Goal: Task Accomplishment & Management: Manage account settings

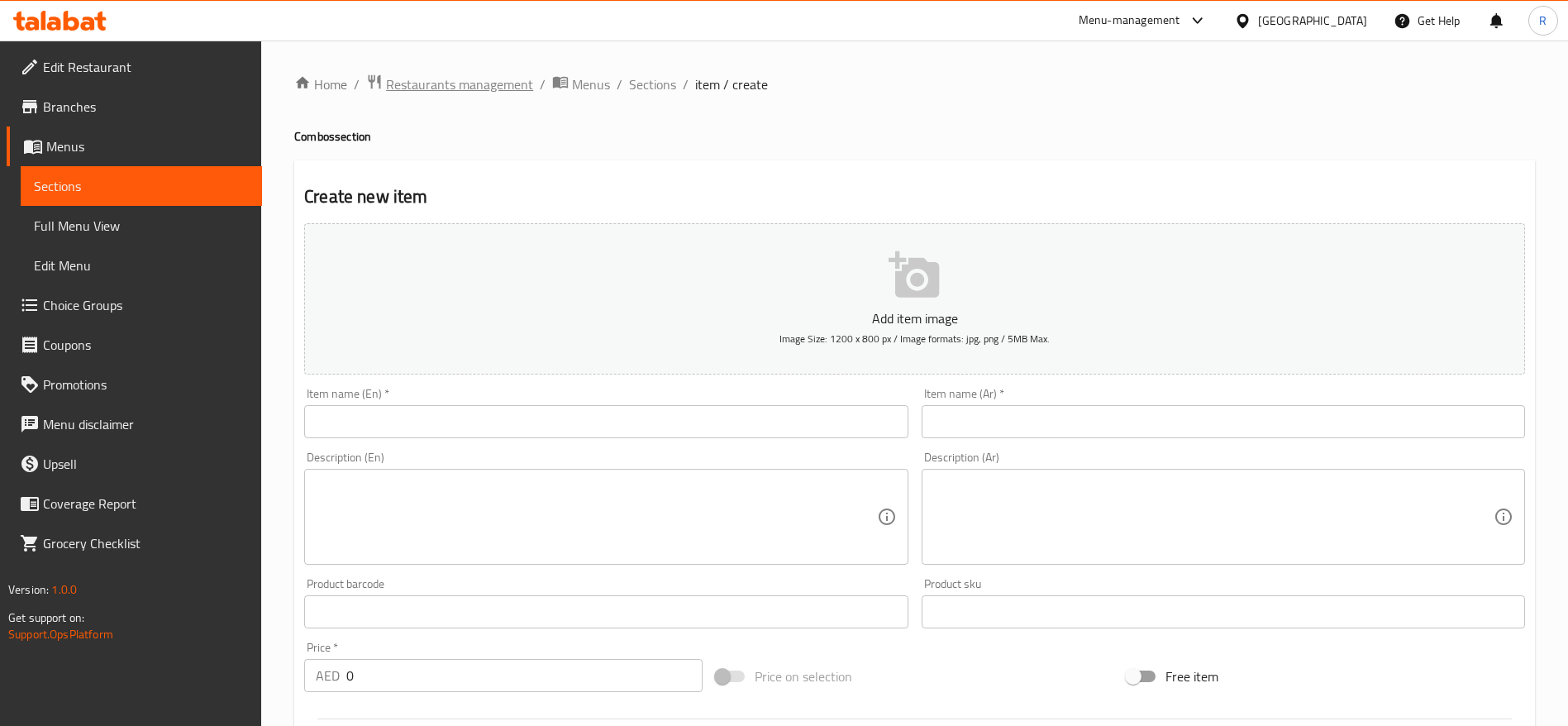
click at [468, 85] on span "Restaurants management" at bounding box center [459, 85] width 147 height 19
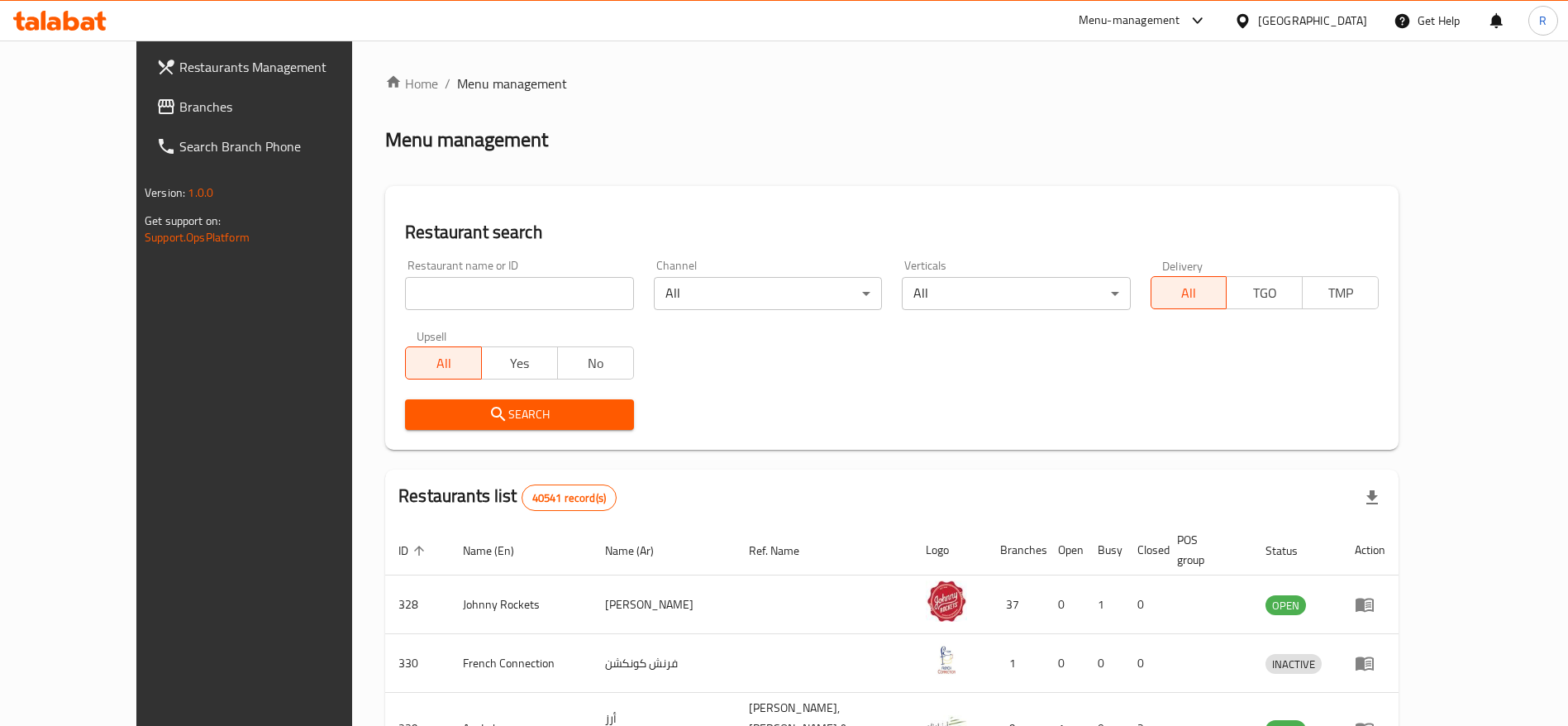
click at [492, 285] on input "search" at bounding box center [519, 294] width 228 height 33
type input "everyday roastery"
click button "Search" at bounding box center [519, 414] width 228 height 30
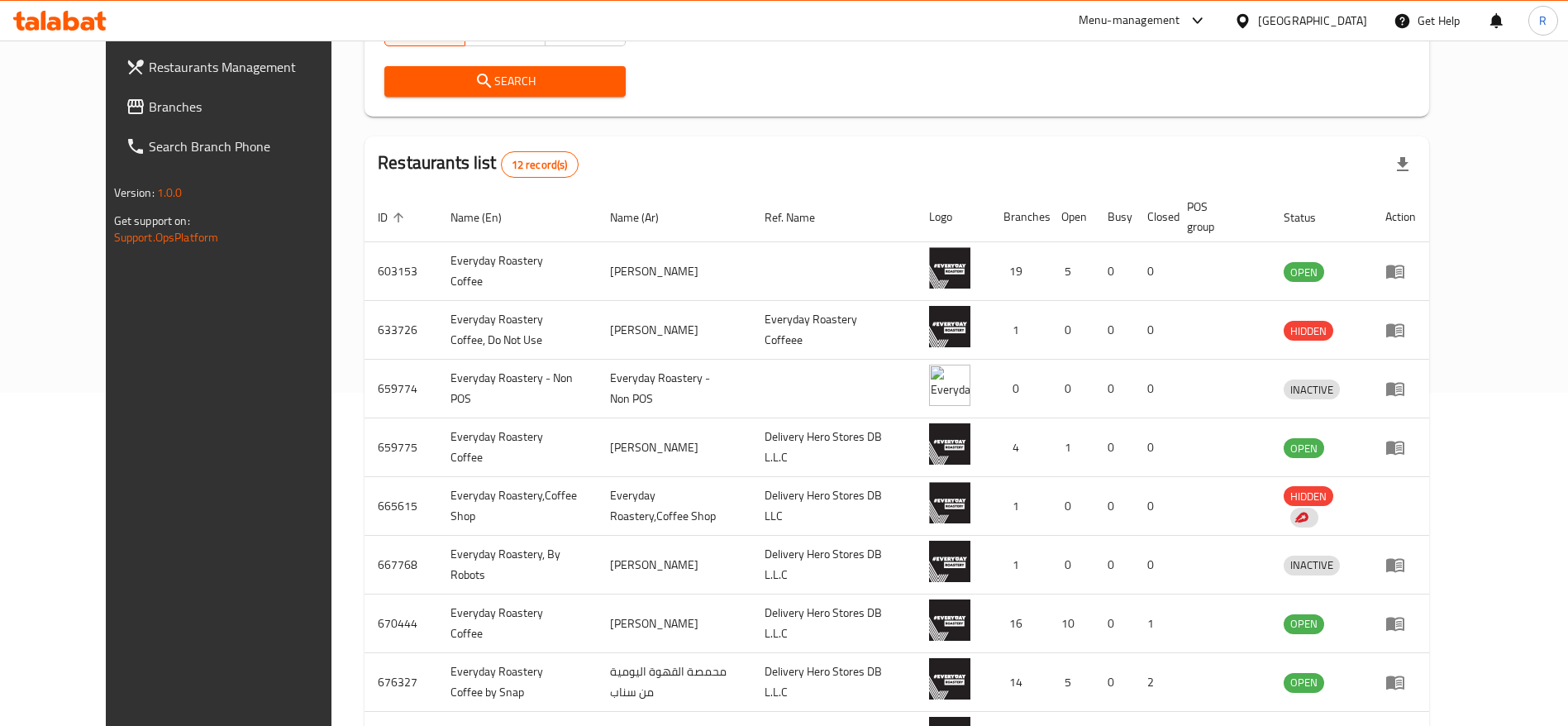
scroll to position [338, 0]
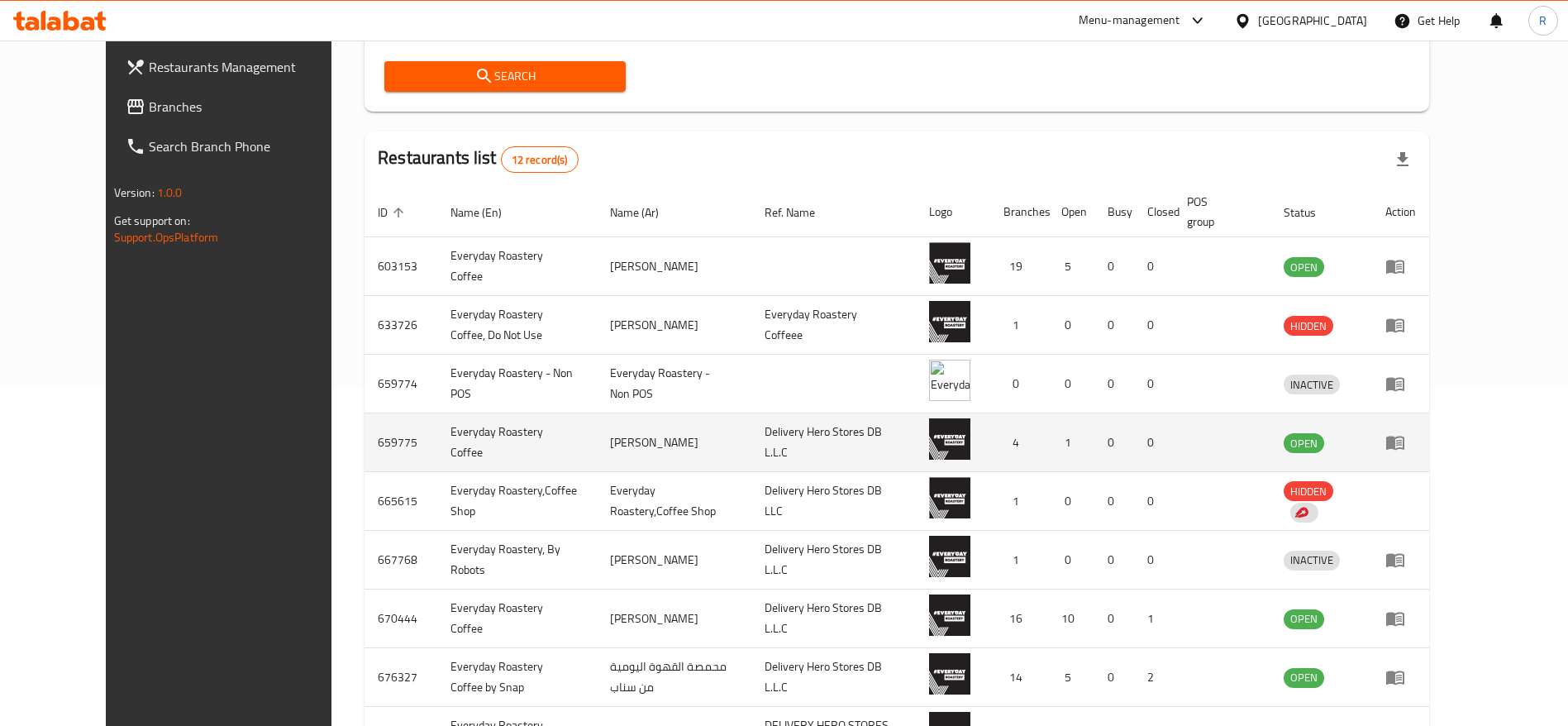
click at [1406, 444] on icon "enhanced table" at bounding box center [1396, 442] width 19 height 19
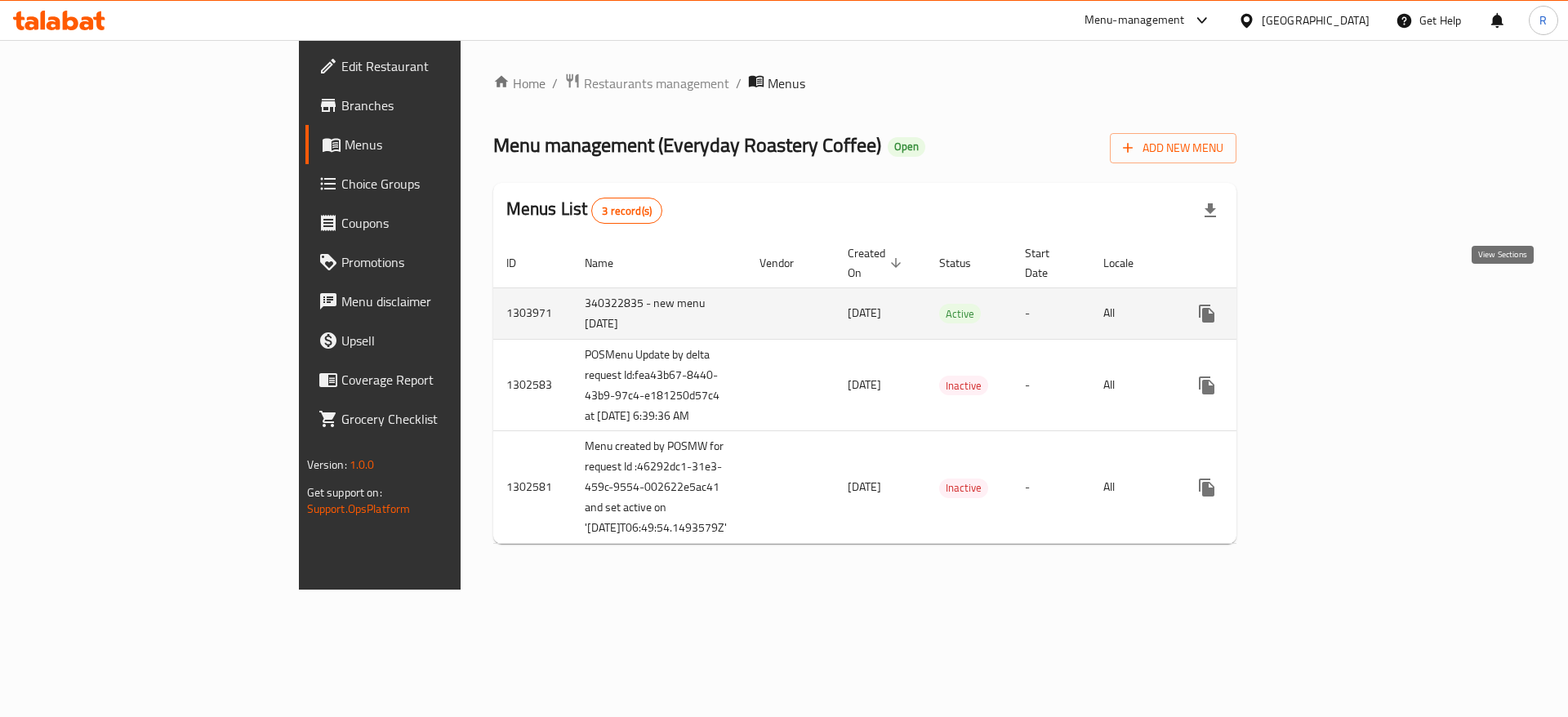
click at [1332, 306] on icon "enhanced table" at bounding box center [1324, 313] width 14 height 14
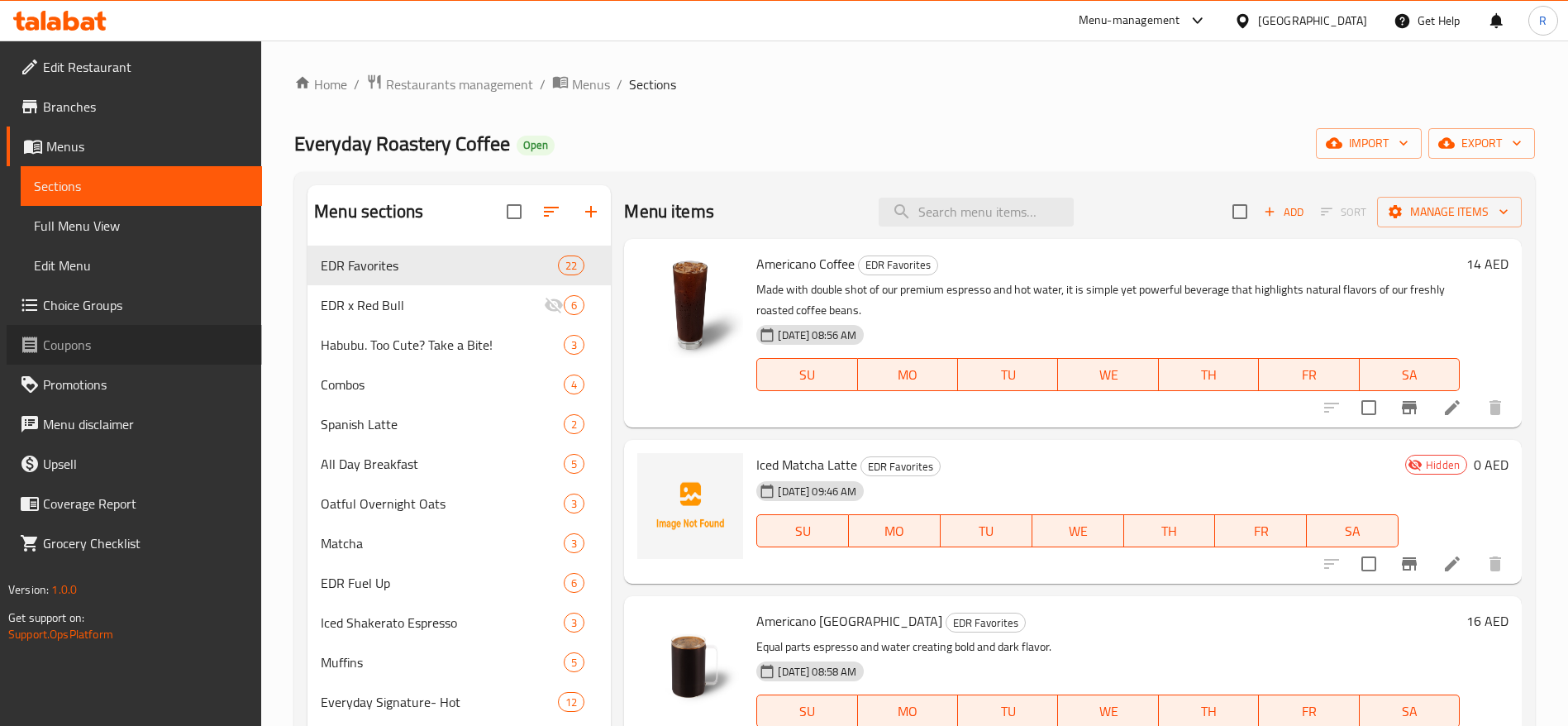
click at [108, 331] on link "Coupons" at bounding box center [134, 344] width 256 height 40
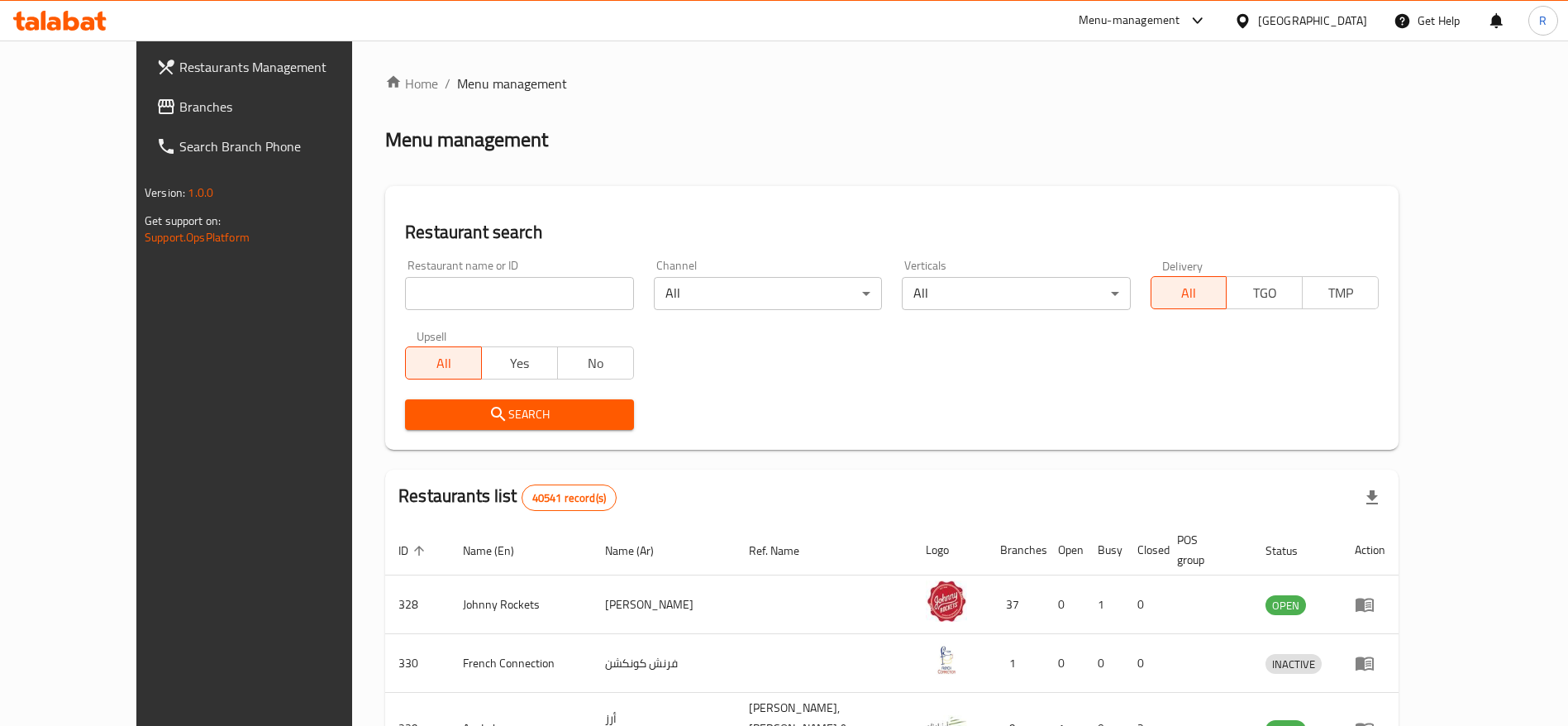
click at [490, 293] on input "search" at bounding box center [519, 294] width 228 height 33
type input "everyday roastery"
click button "Search" at bounding box center [519, 414] width 228 height 30
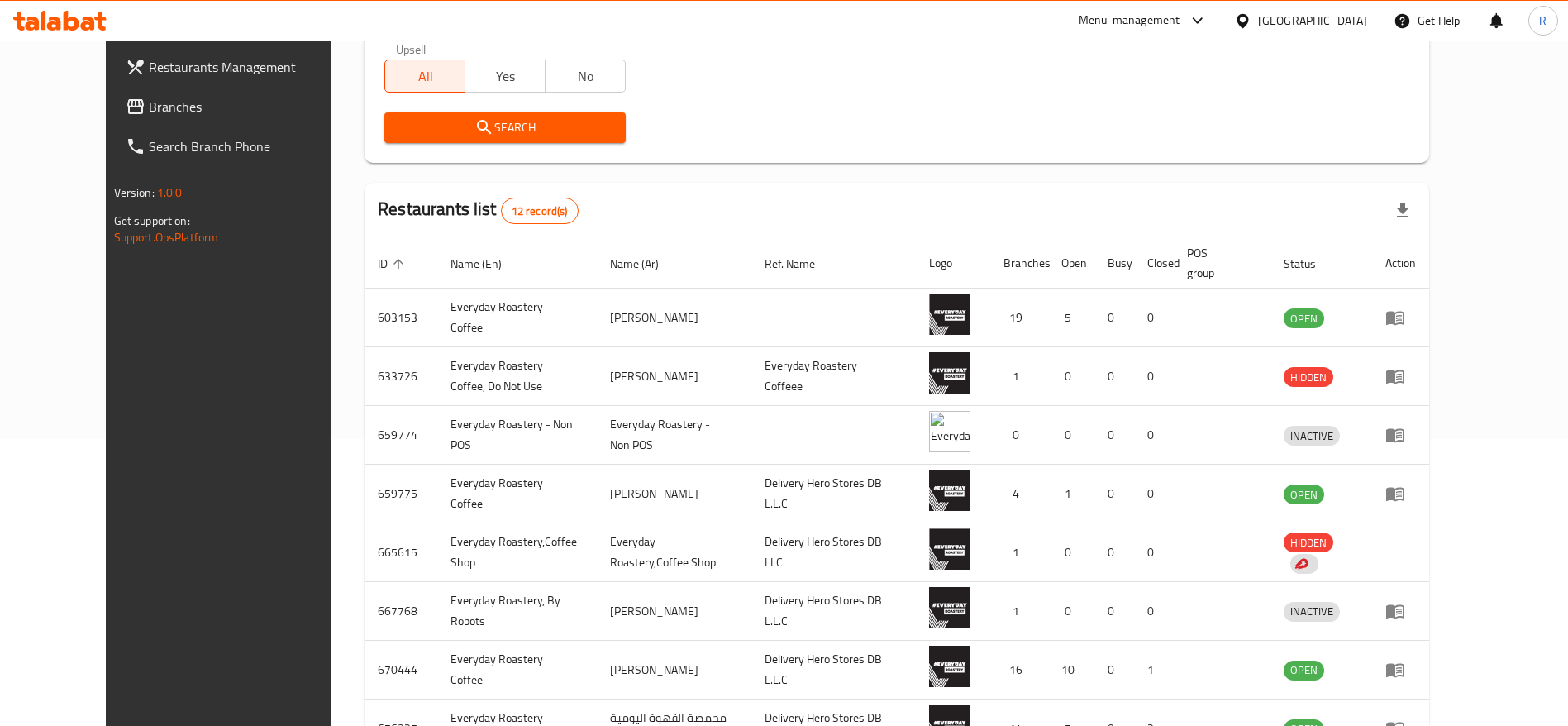
scroll to position [298, 0]
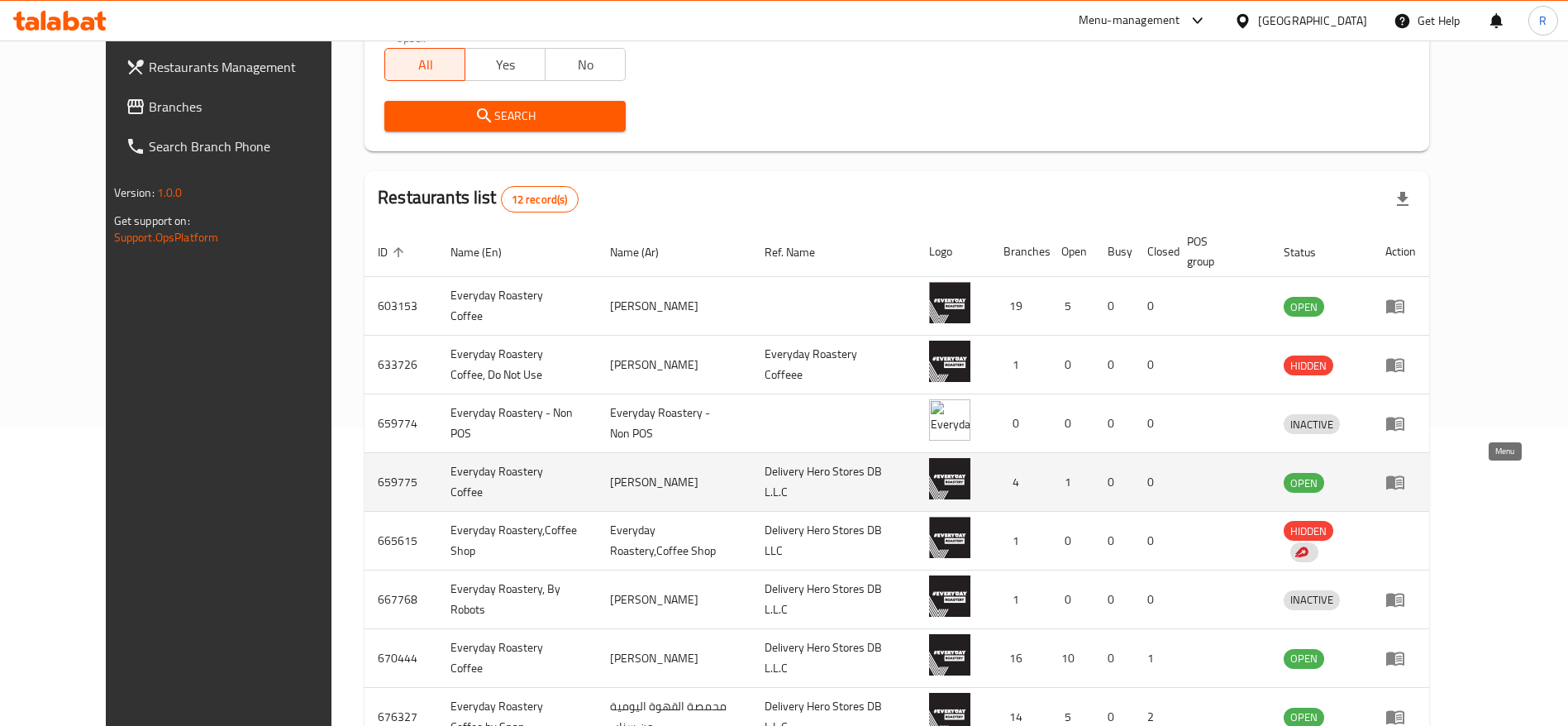
click at [1416, 480] on link "enhanced table" at bounding box center [1401, 482] width 30 height 19
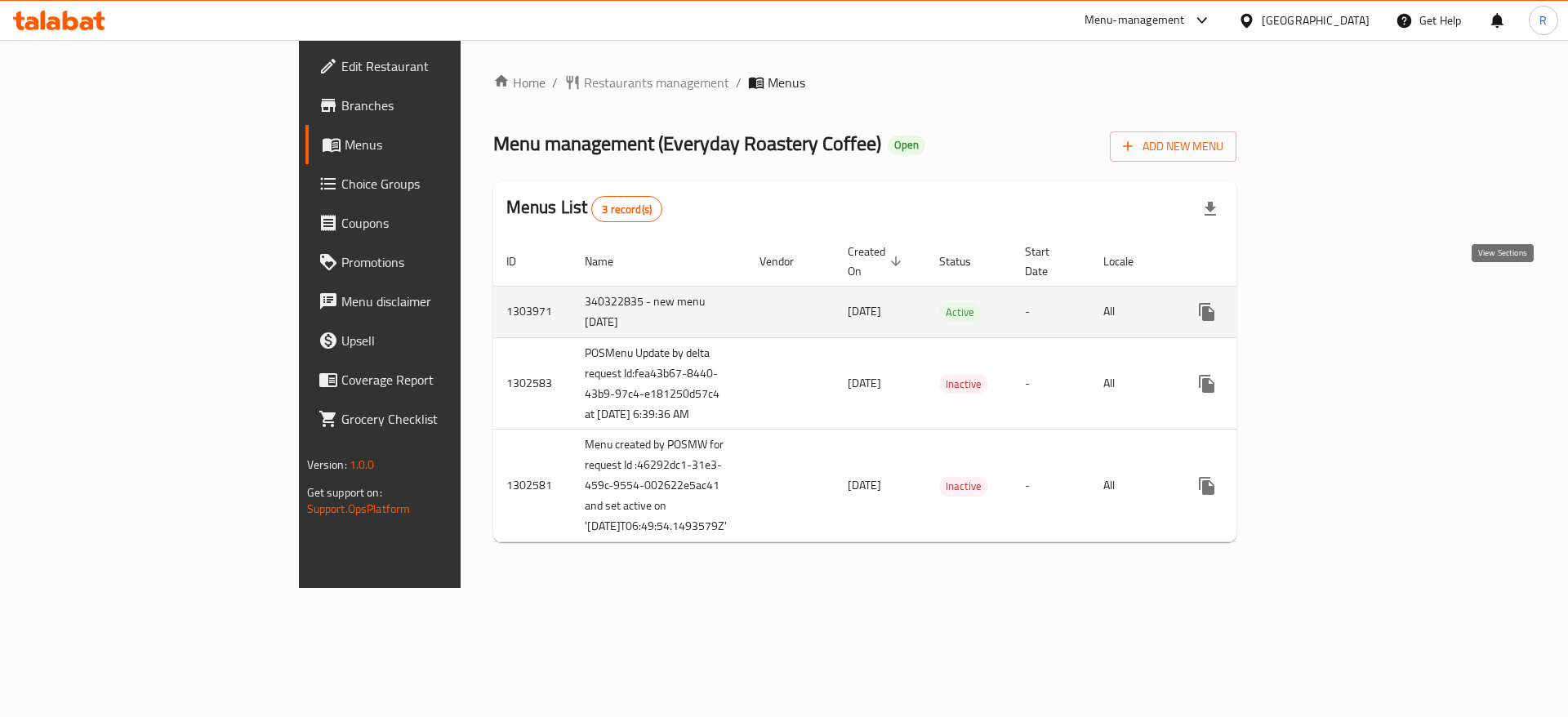
click at [1335, 302] on icon "enhanced table" at bounding box center [1324, 312] width 19 height 19
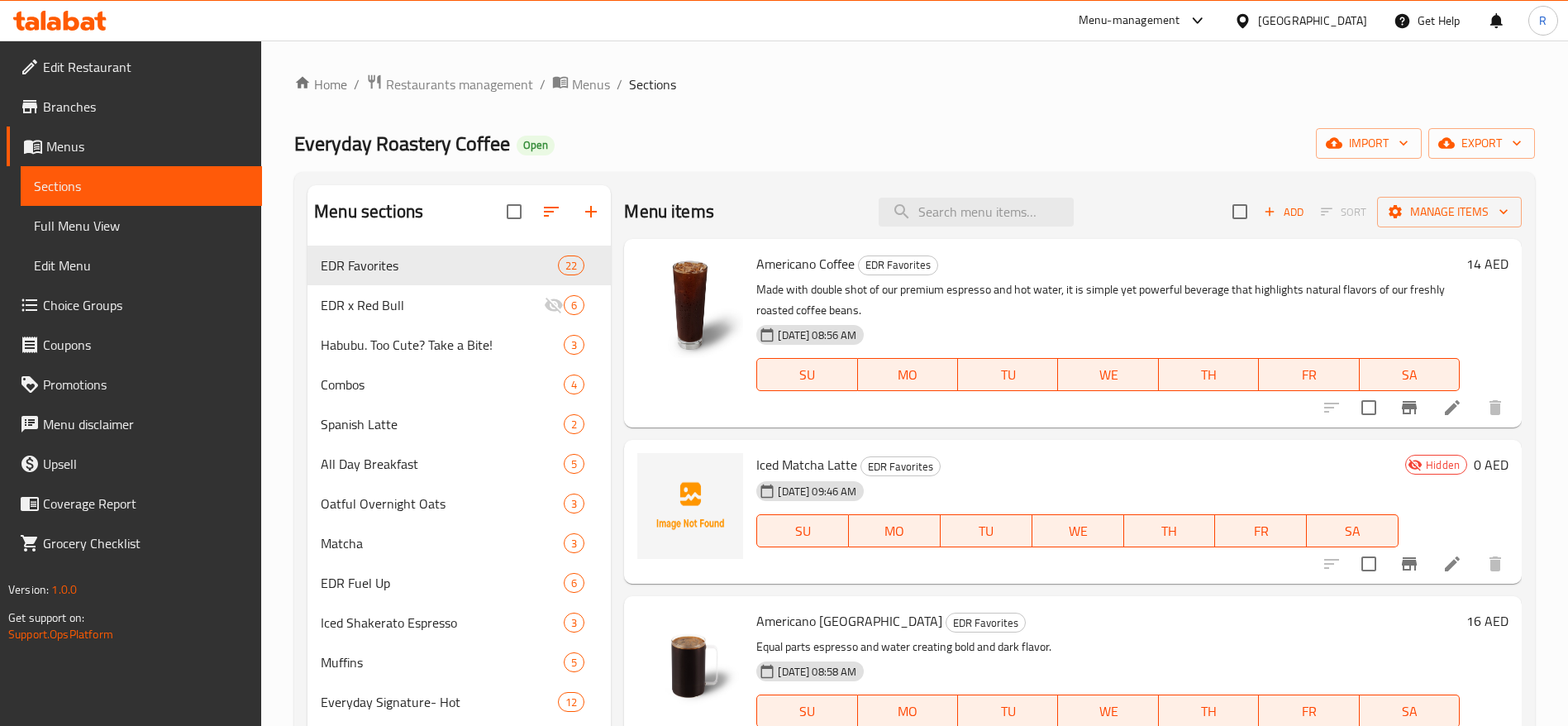
click at [90, 301] on span "Choice Groups" at bounding box center [146, 305] width 206 height 19
